Goal: Information Seeking & Learning: Find contact information

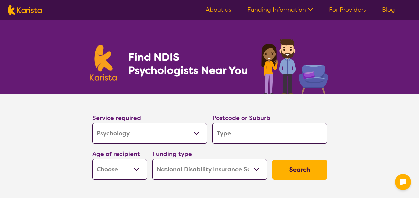
select select "Psychology"
select select "NDIS"
select select "Psychology"
select select "NDIS"
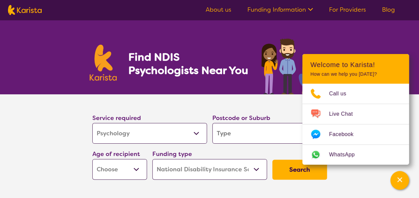
click at [227, 125] on input "search" at bounding box center [269, 133] width 115 height 21
type input "2"
type input "25"
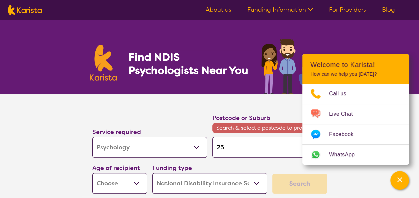
type input "2"
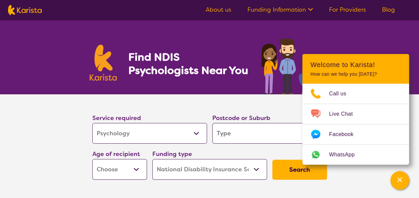
type input "b"
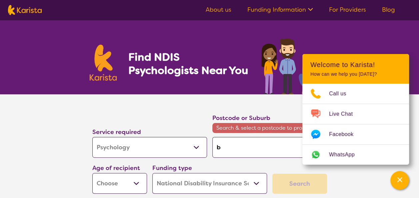
type input "bl"
type input "bla"
type input "blac"
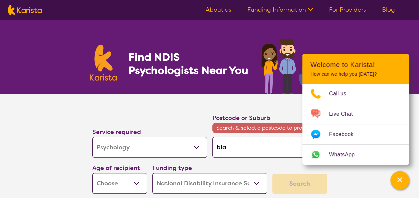
type input "blac"
type input "black"
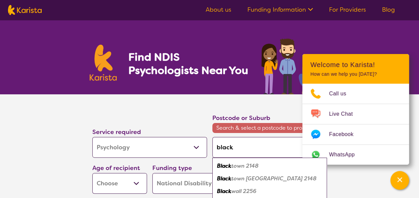
type input "blackt"
type input "blackto"
type input "blacktow"
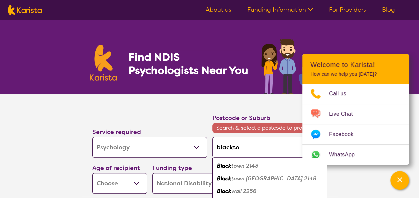
type input "blacktow"
type input "[GEOGRAPHIC_DATA]"
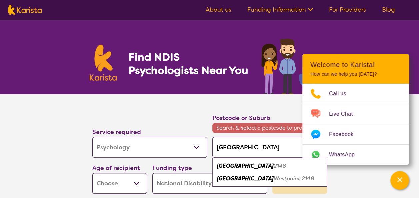
click at [236, 167] on em "[GEOGRAPHIC_DATA]" at bounding box center [245, 165] width 57 height 7
type input "2148"
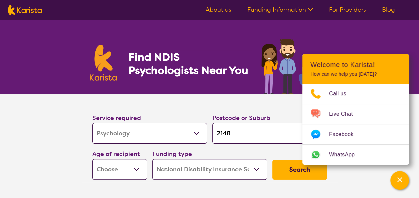
click at [134, 172] on select "Early Childhood - 0 to 9 Child - 10 to 11 Adolescent - 12 to 17 Adult - 18 to 6…" at bounding box center [119, 169] width 55 height 21
select select "AD"
click at [92, 159] on select "Early Childhood - 0 to 9 Child - 10 to 11 Adolescent - 12 to 17 Adult - 18 to 6…" at bounding box center [119, 169] width 55 height 21
select select "AD"
click at [241, 172] on select "Home Care Package (HCP) National Disability Insurance Scheme (NDIS) I don't know" at bounding box center [209, 169] width 115 height 21
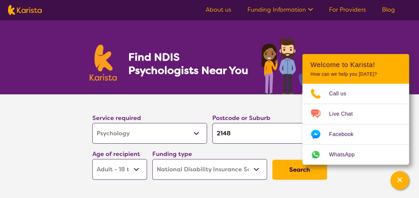
click at [287, 171] on button "Search" at bounding box center [299, 170] width 55 height 20
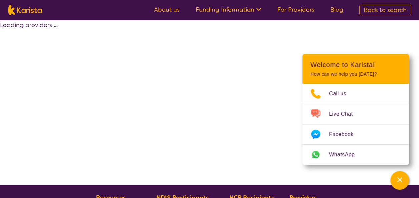
select select "by_score"
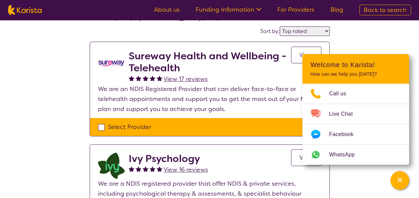
scroll to position [52, 0]
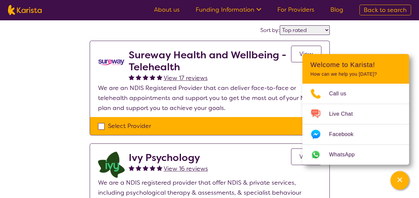
click at [398, 178] on icon "Channel Menu" at bounding box center [399, 179] width 7 height 7
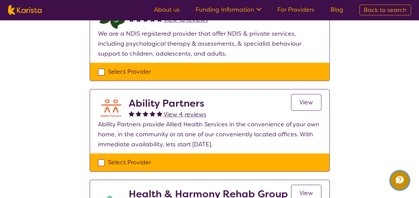
scroll to position [203, 0]
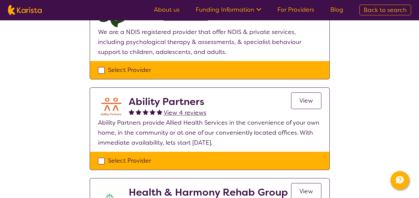
click at [310, 99] on span "View" at bounding box center [306, 101] width 14 height 8
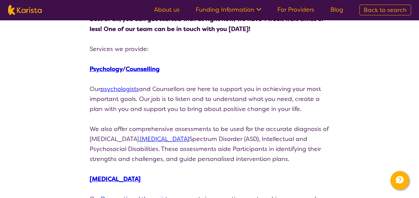
scroll to position [181, 0]
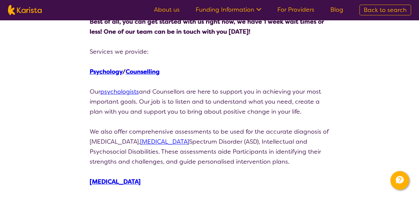
click at [125, 93] on link "psychologists" at bounding box center [119, 92] width 39 height 8
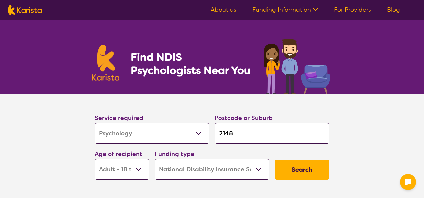
select select "Psychology"
select select "AD"
select select "NDIS"
select select "Psychology"
select select "AD"
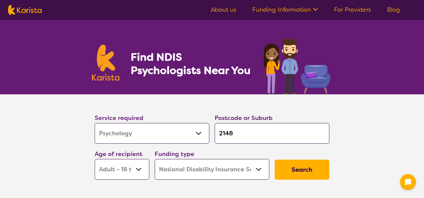
select select "NDIS"
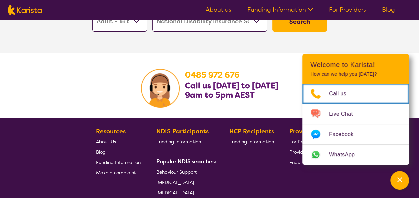
scroll to position [1039, 0]
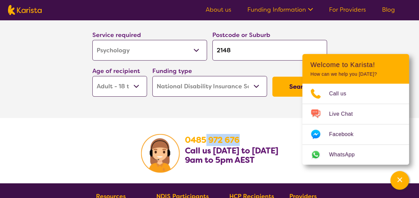
drag, startPoint x: 243, startPoint y: 130, endPoint x: 201, endPoint y: 127, distance: 41.8
click at [201, 134] on section "0485 972 676 Call us Monday to Friday 9am to 5pm AEST" at bounding box center [231, 158] width 93 height 49
click at [93, 133] on section "0485 972 676 Call us Monday to Friday 9am to 5pm AEST" at bounding box center [210, 150] width 256 height 65
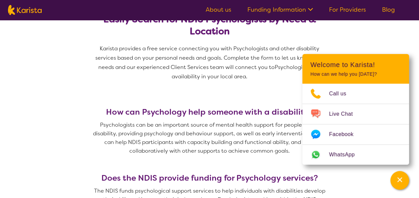
scroll to position [0, 0]
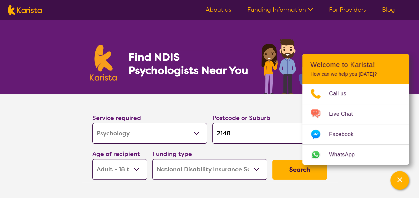
click at [65, 110] on section "Service required Allied Health Assistant Assessment (ADHD or Autism) Behaviour …" at bounding box center [209, 147] width 419 height 107
